Goal: Check status: Check status

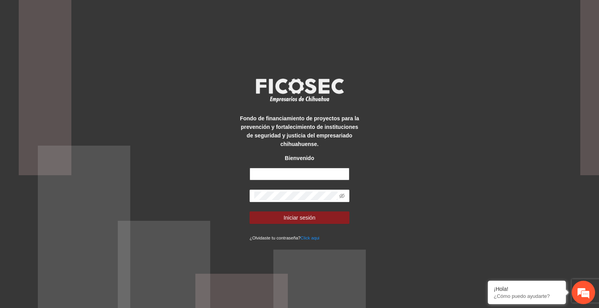
type input "**********"
click at [316, 213] on button "Iniciar sesión" at bounding box center [300, 218] width 100 height 12
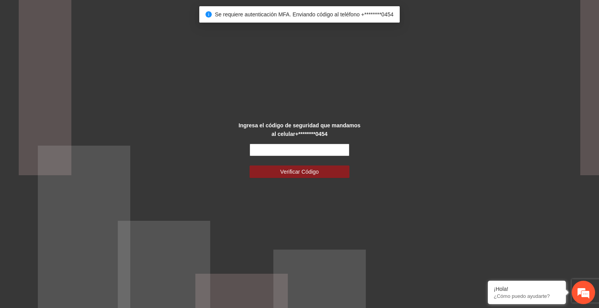
click at [293, 155] on input "text" at bounding box center [300, 150] width 100 height 12
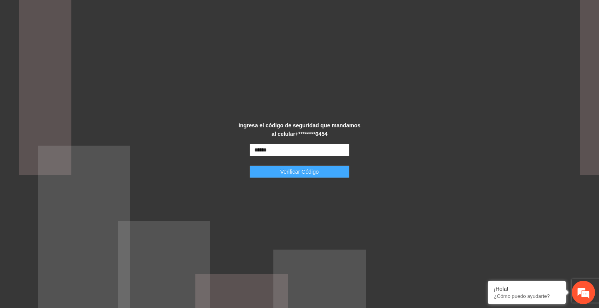
type input "******"
click at [304, 171] on span "Verificar Código" at bounding box center [299, 172] width 39 height 9
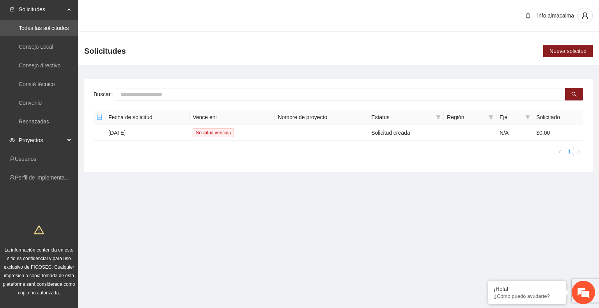
click at [44, 145] on span "Proyectos" at bounding box center [42, 141] width 46 height 16
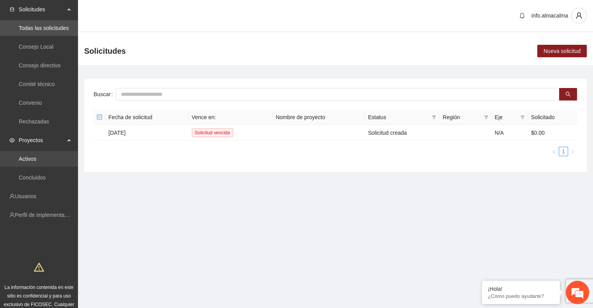
click at [36, 157] on link "Activos" at bounding box center [28, 159] width 18 height 6
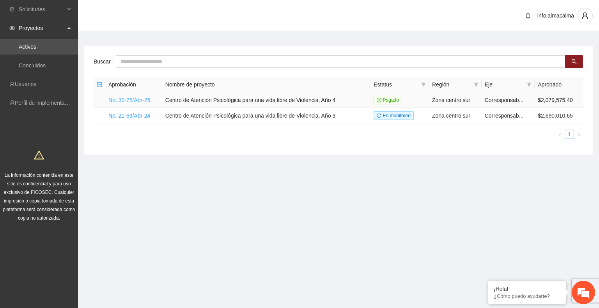
click at [143, 99] on link "No. 30-75/Abr-25" at bounding box center [129, 100] width 42 height 6
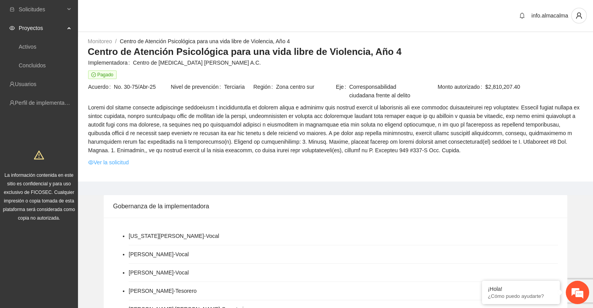
click at [119, 164] on link "Ver la solicitud" at bounding box center [108, 162] width 41 height 9
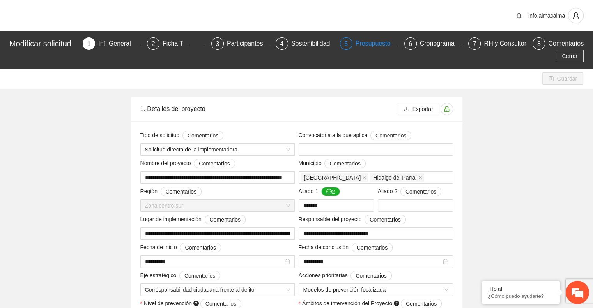
click at [379, 43] on div "Presupuesto" at bounding box center [376, 43] width 41 height 12
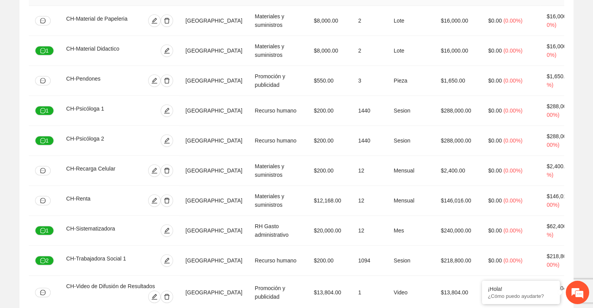
scroll to position [468, 0]
